Goal: Find specific page/section: Find specific page/section

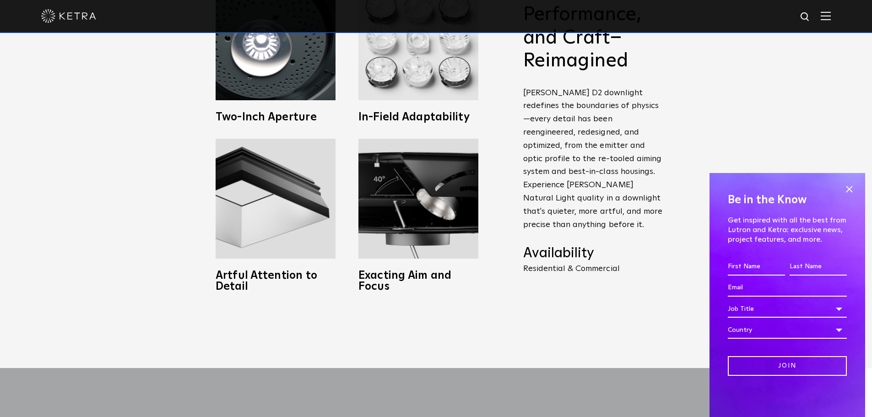
scroll to position [525, 0]
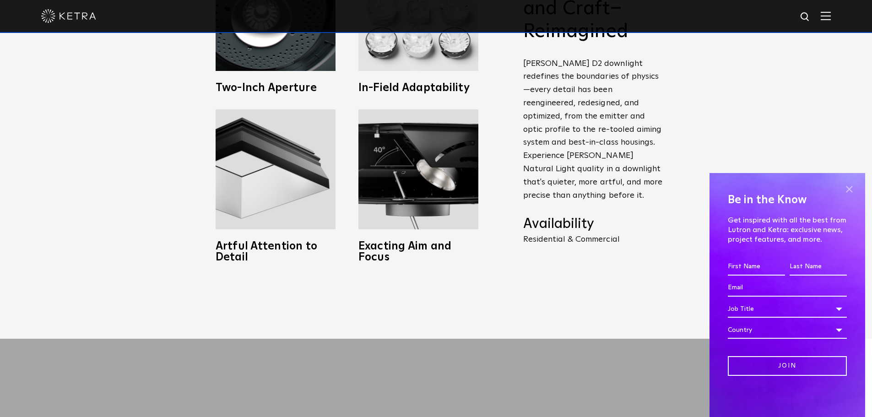
click at [850, 186] on span at bounding box center [849, 189] width 14 height 14
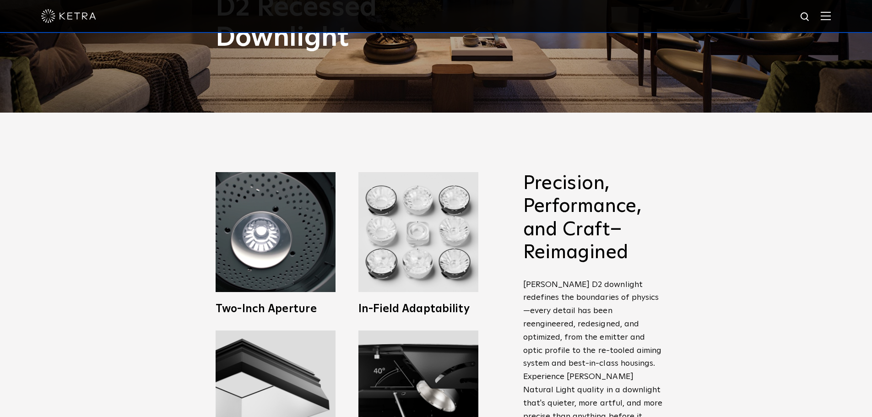
scroll to position [0, 0]
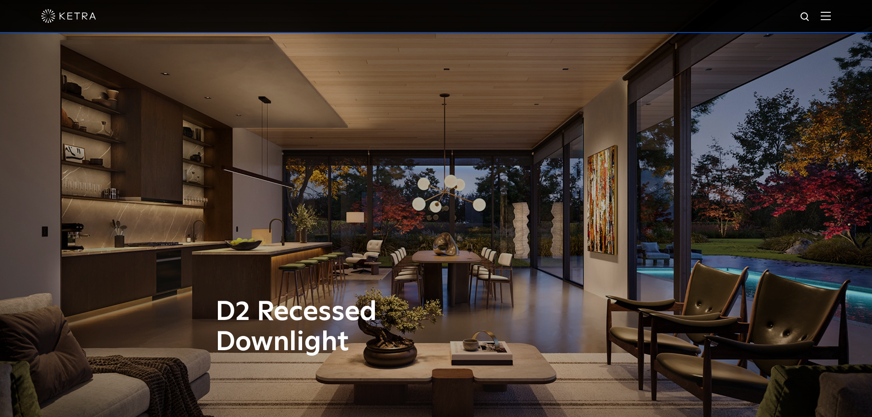
click at [842, 20] on div at bounding box center [436, 16] width 872 height 33
click at [831, 16] on img at bounding box center [826, 15] width 10 height 9
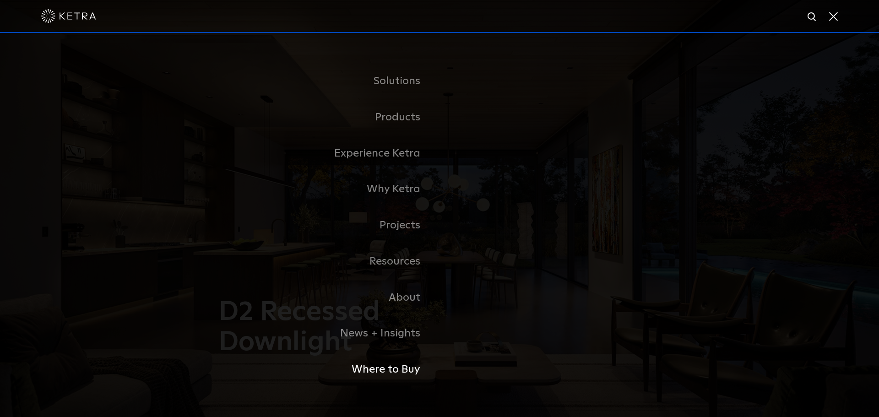
click at [394, 374] on link "Where to Buy" at bounding box center [325, 370] width 229 height 36
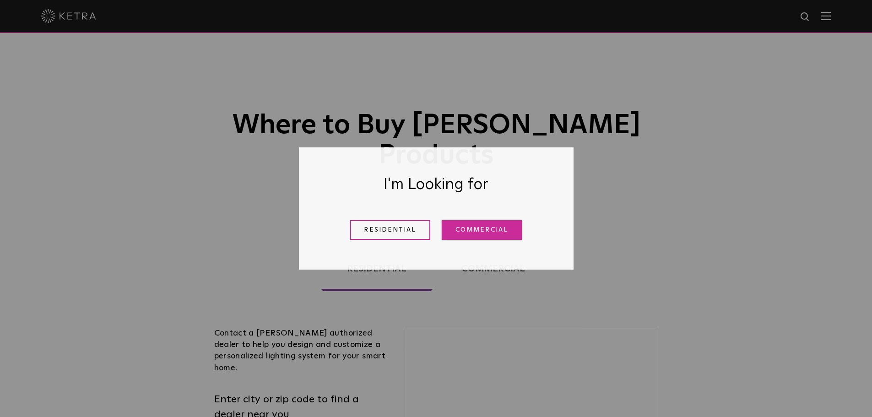
click at [485, 230] on link "Commercial" at bounding box center [482, 230] width 80 height 20
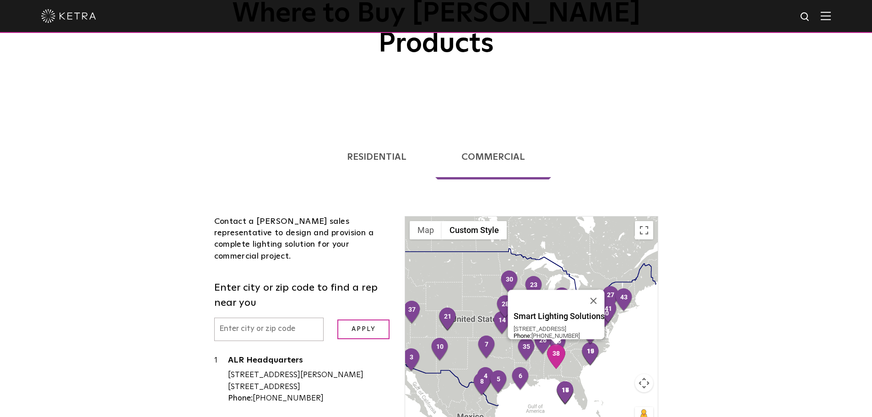
scroll to position [68, 0]
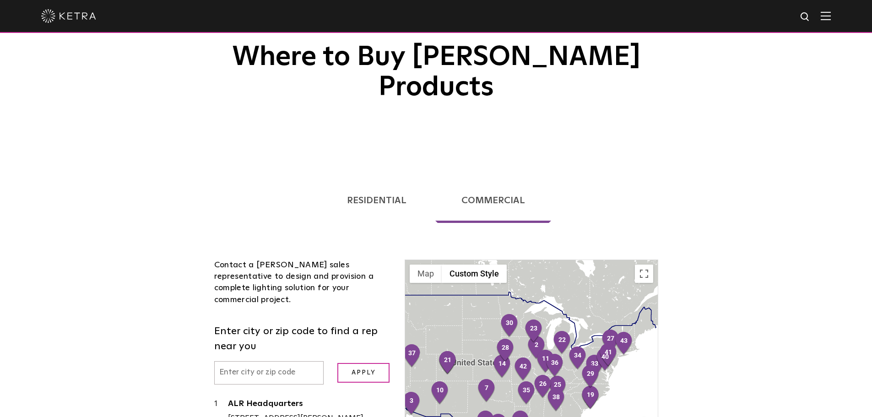
click at [568, 380] on div at bounding box center [531, 370] width 252 height 220
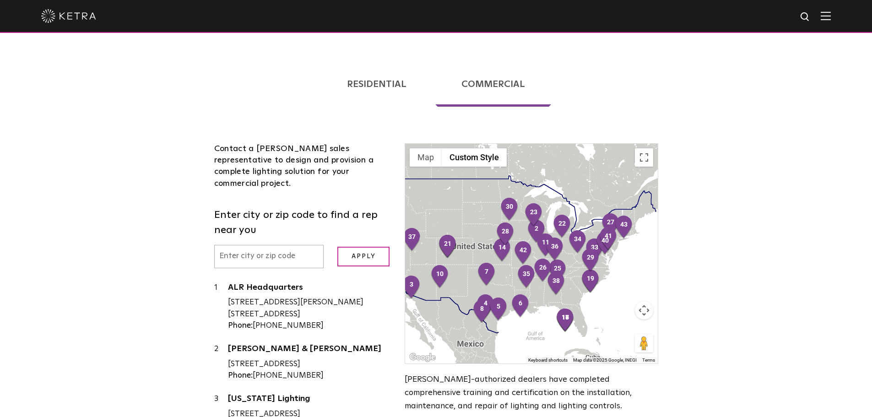
scroll to position [206, 0]
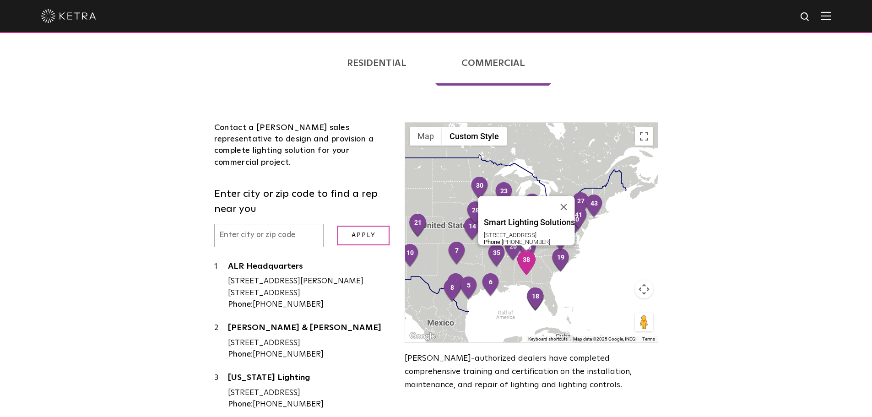
click at [527, 250] on img "38" at bounding box center [526, 262] width 19 height 25
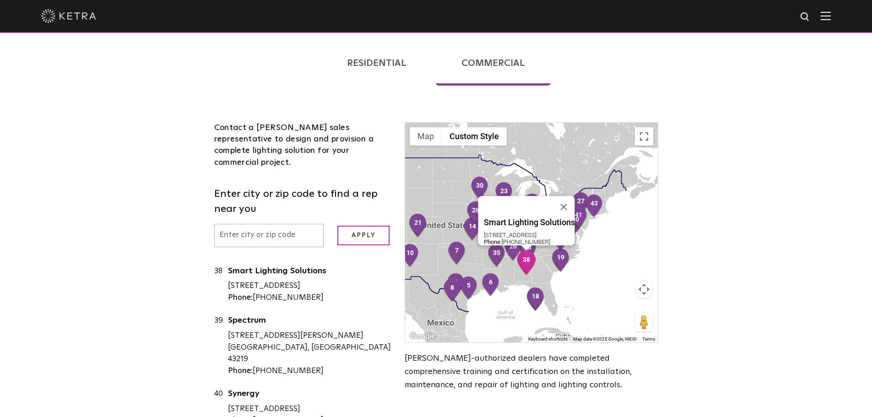
scroll to position [2018, 0]
